Goal: Task Accomplishment & Management: Manage account settings

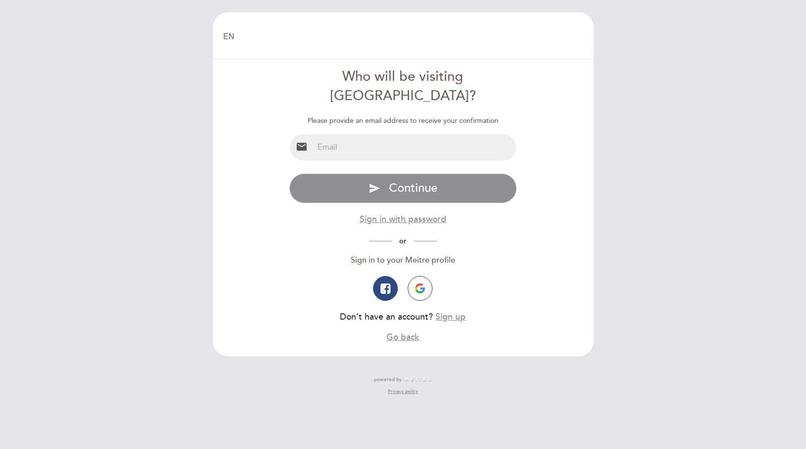
click at [399, 134] on input "email" at bounding box center [414, 147] width 202 height 26
type input "[EMAIL_ADDRESS][DOMAIN_NAME]"
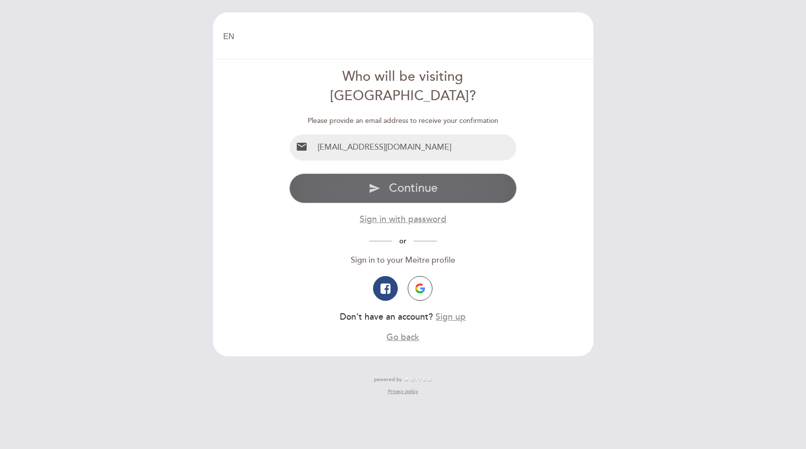
click at [402, 181] on span "Continue" at bounding box center [413, 188] width 49 height 14
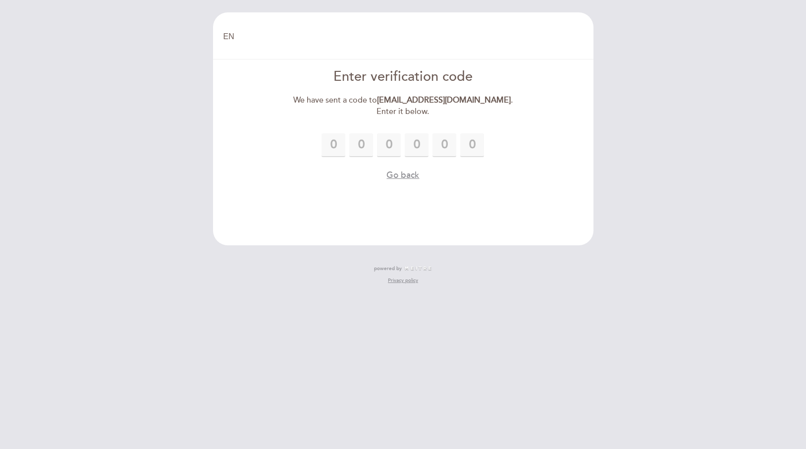
type input "3"
type input "6"
type input "9"
type input "7"
type input "9"
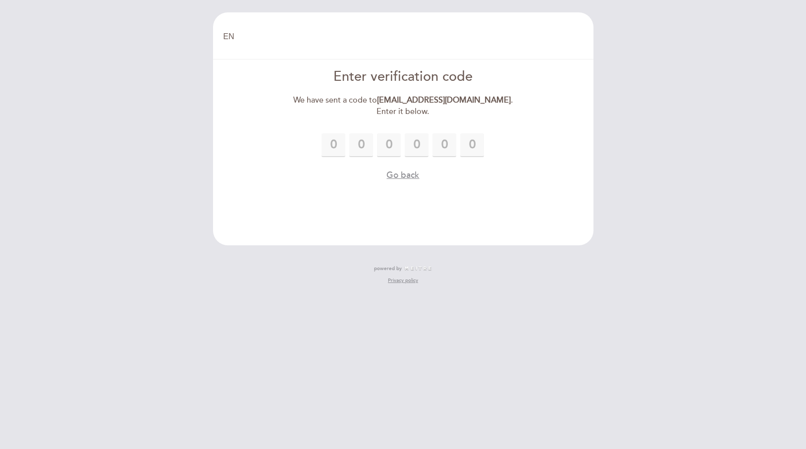
type input "0"
click at [535, 132] on form "Enter verification code We have sent a code to [EMAIL_ADDRESS][DOMAIN_NAME] . E…" at bounding box center [403, 124] width 366 height 114
